Goal: Find specific page/section: Find specific page/section

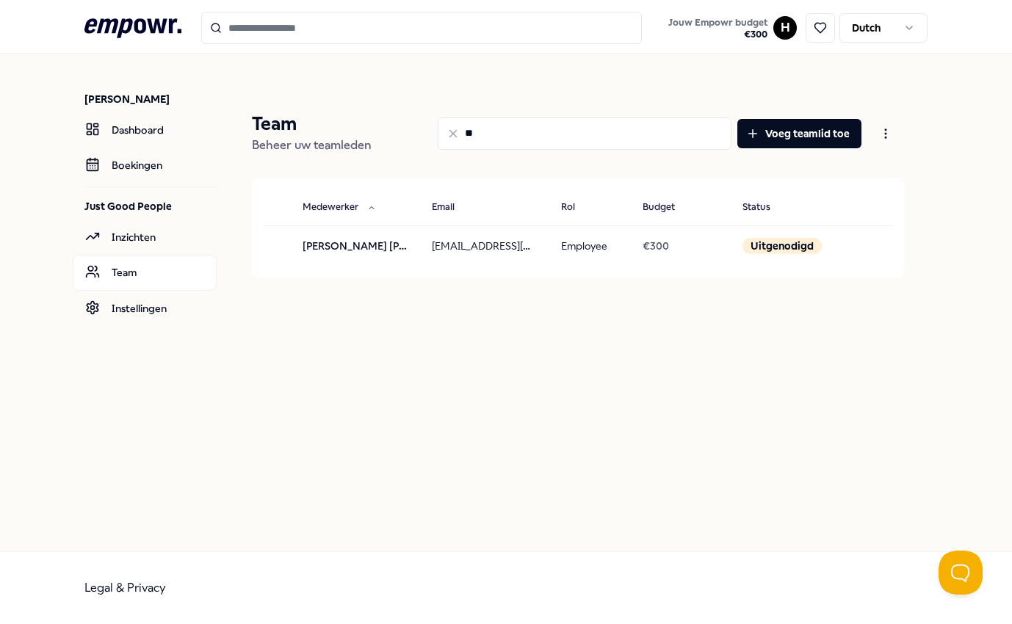
type input "*"
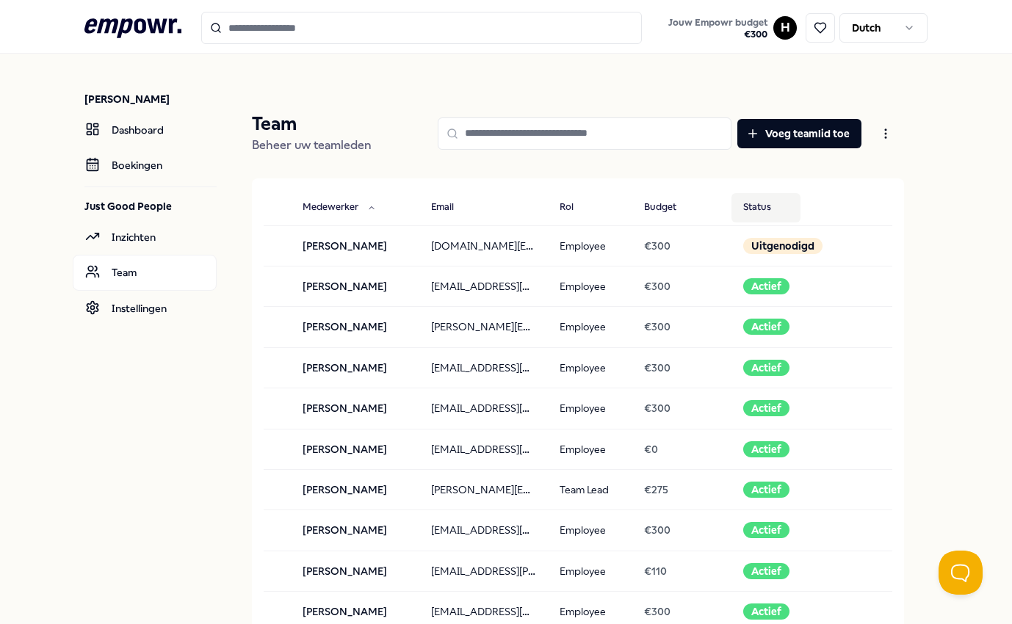
click at [749, 214] on button "Status" at bounding box center [765, 207] width 69 height 29
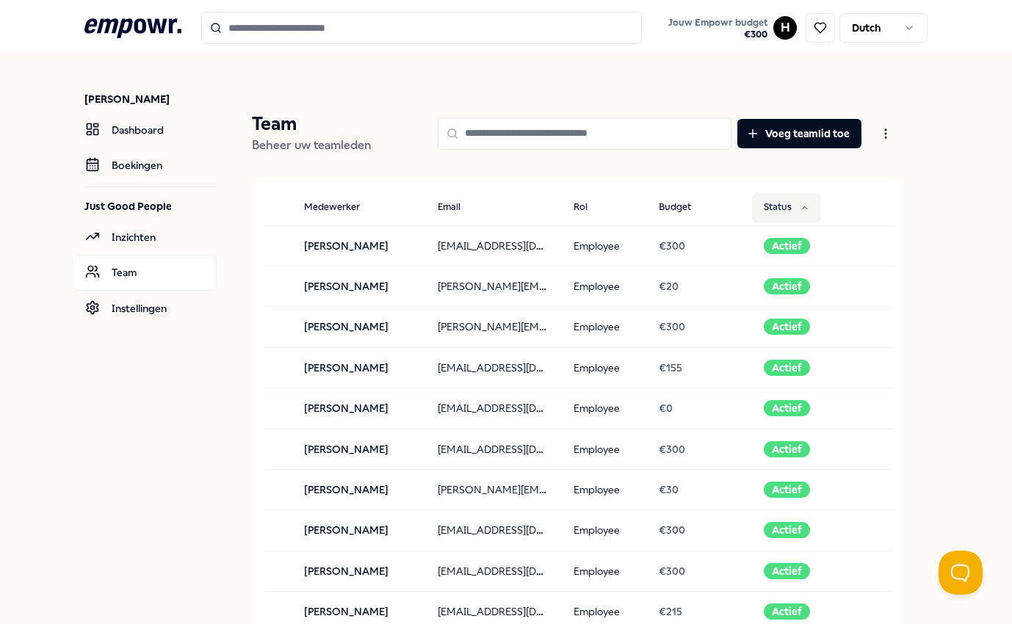
click at [752, 214] on button "Status" at bounding box center [786, 207] width 69 height 29
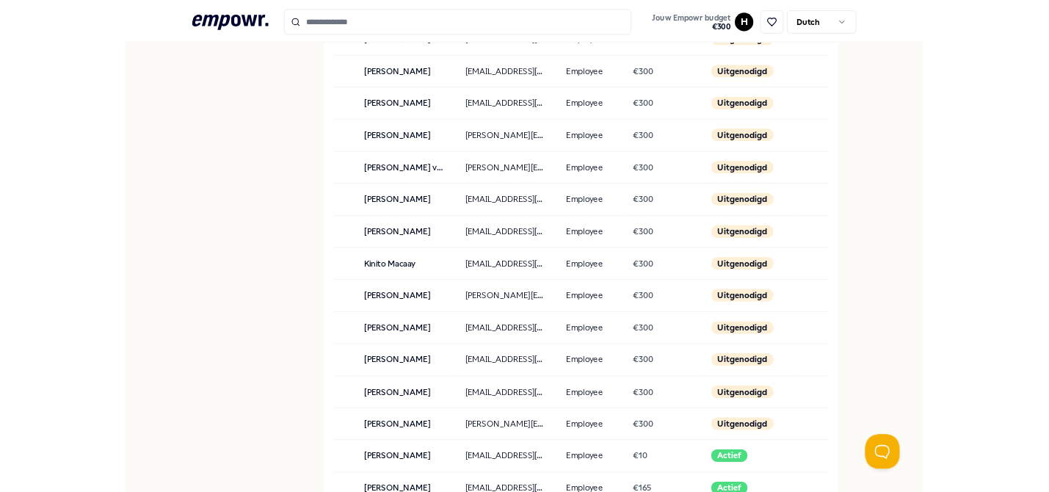
scroll to position [888, 0]
